Goal: Obtain resource: Obtain resource

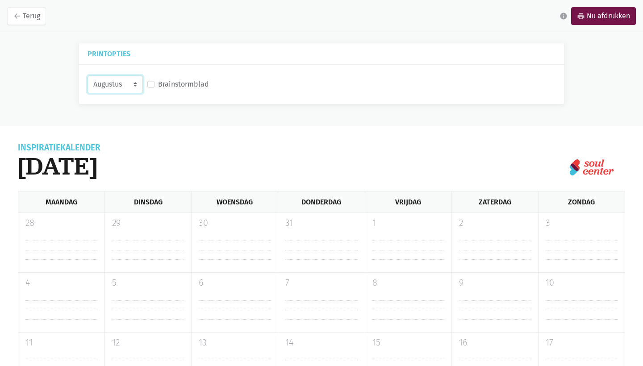
select select "9-2025"
click at [164, 82] on label "Brainstormblad" at bounding box center [183, 85] width 51 height 12
click at [155, 82] on input "Brainstormblad" at bounding box center [150, 83] width 7 height 9
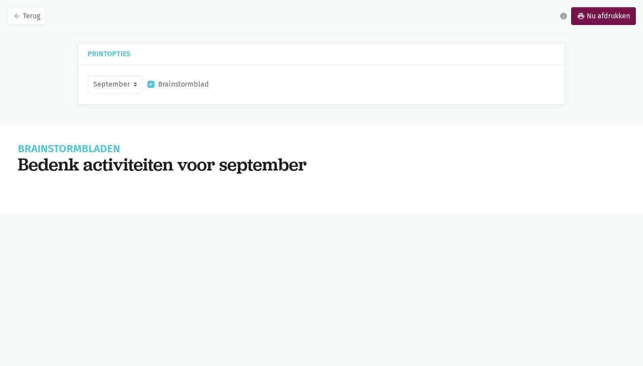
click at [164, 82] on label "Brainstormblad" at bounding box center [183, 85] width 51 height 12
click at [155, 82] on input "Brainstormblad" at bounding box center [150, 83] width 7 height 9
checkbox input "false"
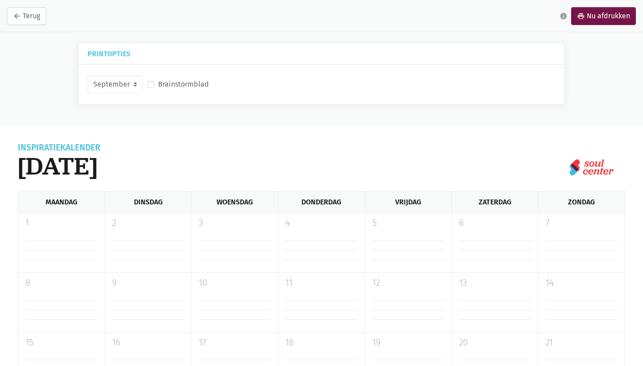
click at [28, 15] on link "arrow_back Terug" at bounding box center [26, 16] width 39 height 18
select select "9-2025"
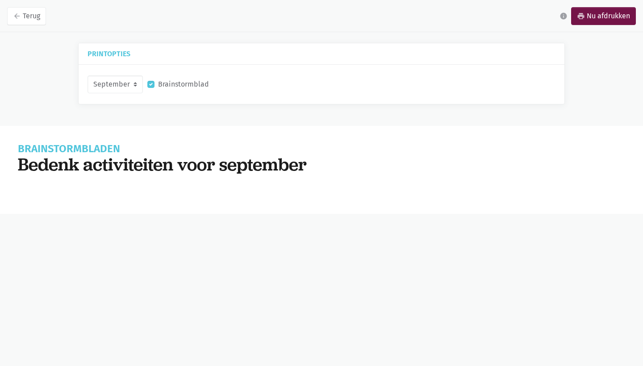
checkbox input "false"
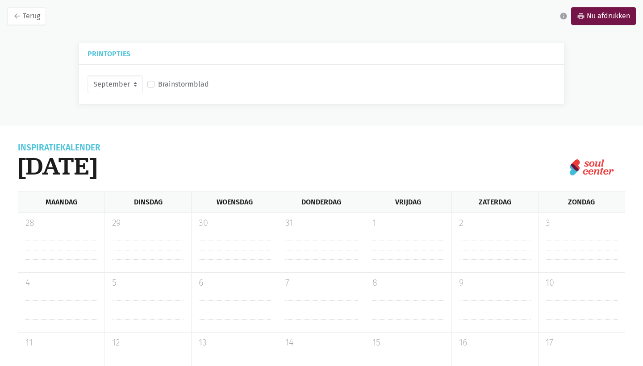
select select "8-2025"
